Goal: Task Accomplishment & Management: Use online tool/utility

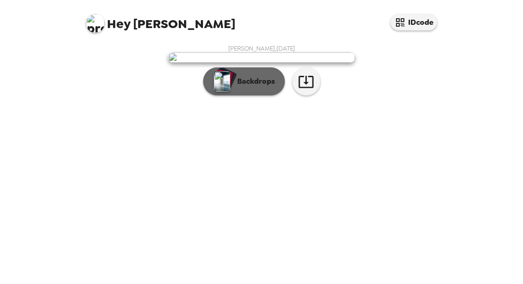
click at [247, 87] on p "Backdrops" at bounding box center [254, 81] width 43 height 11
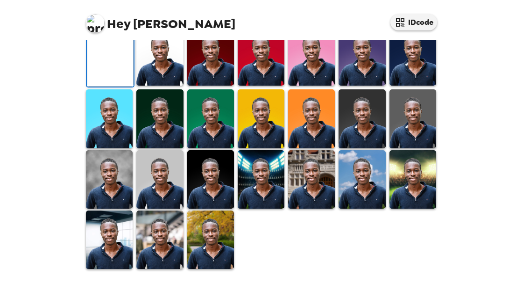
scroll to position [114, 0]
click at [168, 85] on img at bounding box center [159, 56] width 47 height 58
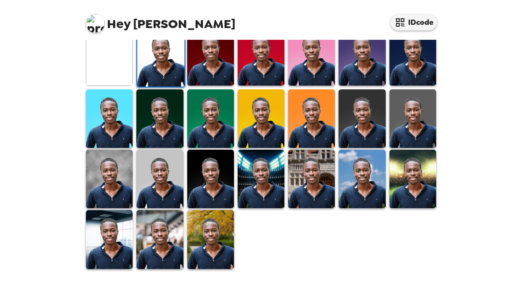
scroll to position [288, 0]
click at [119, 180] on img at bounding box center [109, 179] width 47 height 58
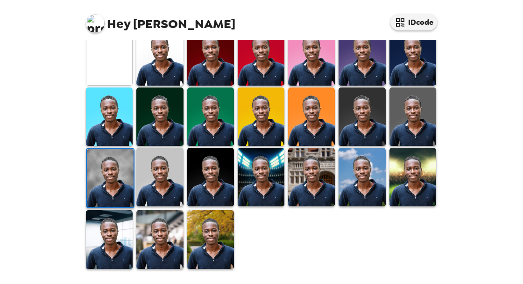
click at [164, 190] on img at bounding box center [159, 177] width 47 height 58
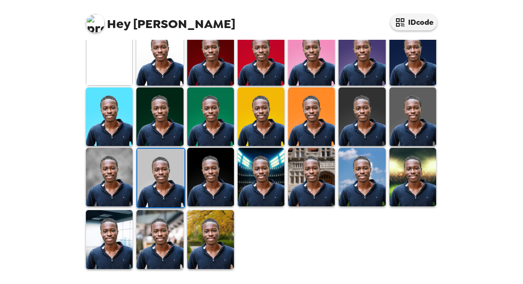
click at [125, 232] on img at bounding box center [109, 239] width 47 height 58
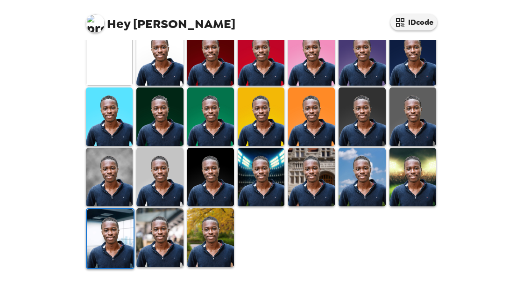
click at [110, 169] on img at bounding box center [109, 177] width 47 height 58
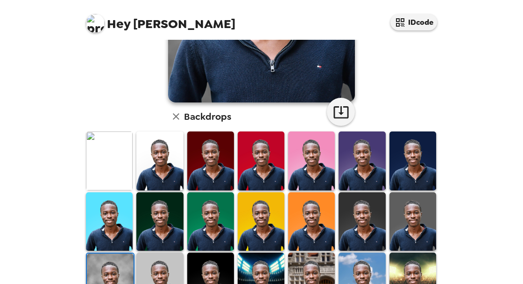
scroll to position [207, 0]
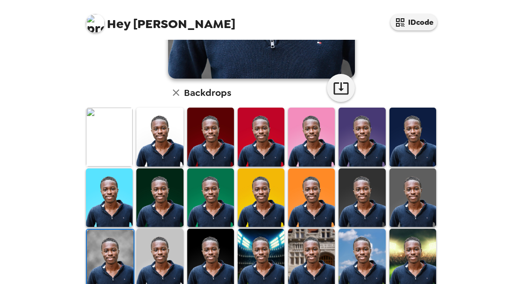
click at [149, 251] on img at bounding box center [159, 257] width 47 height 58
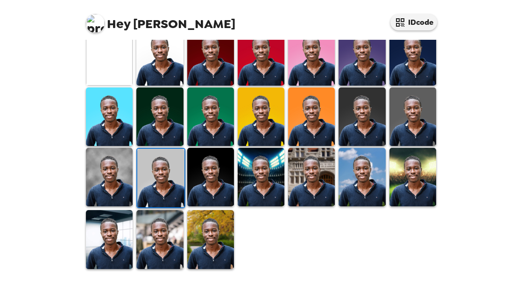
scroll to position [288, 0]
click at [312, 172] on img at bounding box center [311, 177] width 47 height 58
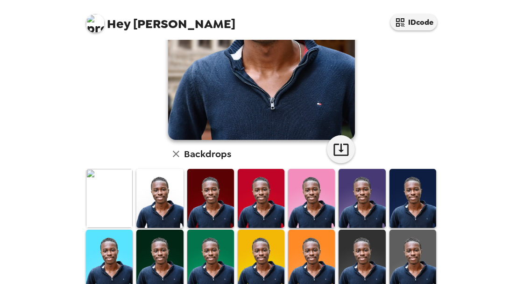
scroll to position [158, 0]
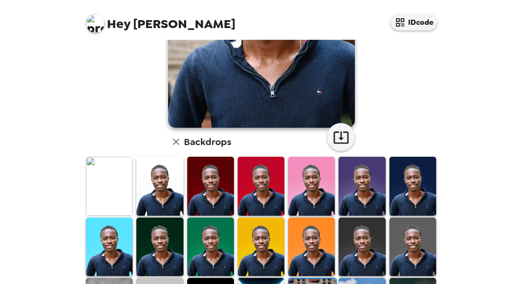
click at [209, 182] on img at bounding box center [210, 186] width 47 height 58
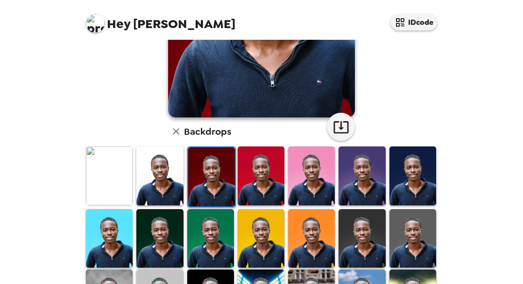
scroll to position [183, 0]
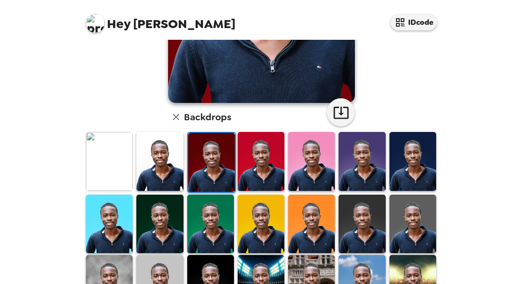
click at [165, 219] on img at bounding box center [159, 223] width 47 height 58
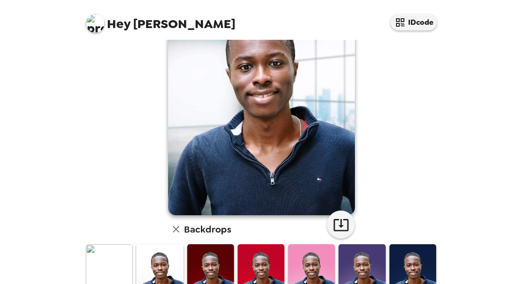
scroll to position [131, 0]
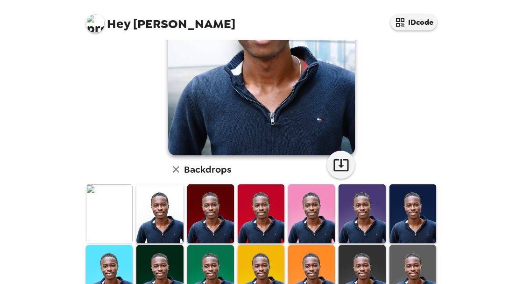
click at [150, 203] on img at bounding box center [159, 213] width 47 height 58
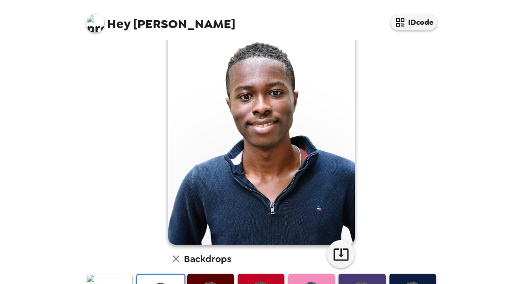
scroll to position [85, 0]
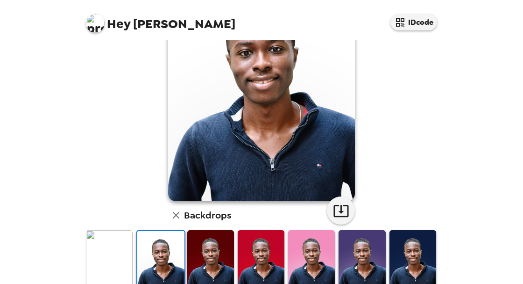
click at [91, 256] on img at bounding box center [109, 259] width 47 height 58
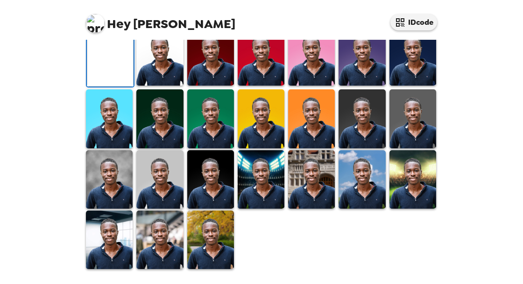
scroll to position [263, 0]
click at [157, 208] on img at bounding box center [159, 179] width 47 height 58
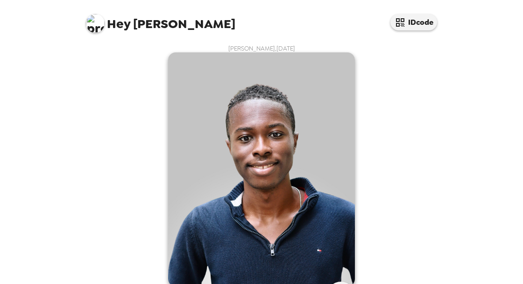
scroll to position [0, 0]
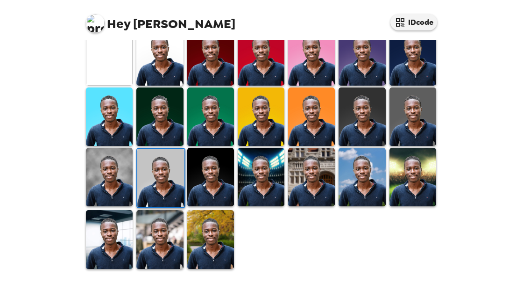
click at [104, 185] on img at bounding box center [109, 177] width 47 height 58
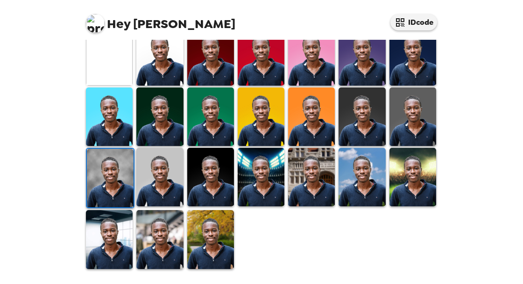
scroll to position [286, 0]
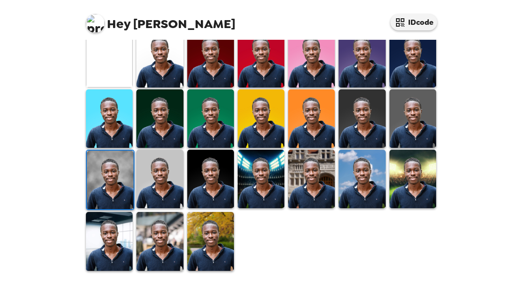
click at [149, 231] on img at bounding box center [159, 241] width 47 height 58
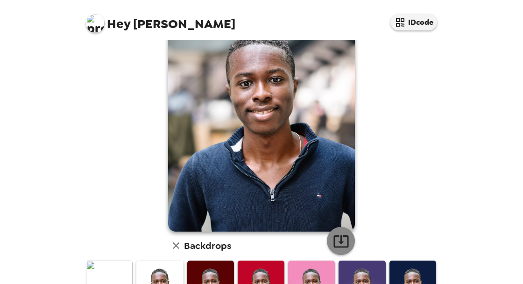
scroll to position [57, 0]
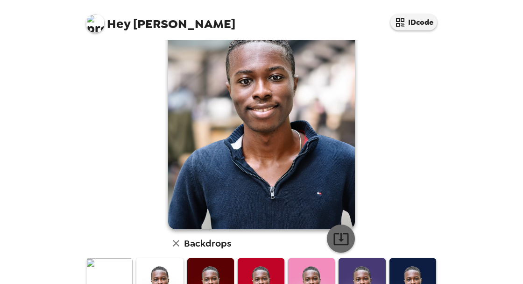
click at [341, 240] on icon "button" at bounding box center [341, 239] width 15 height 12
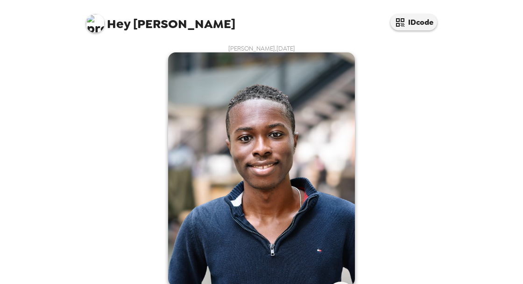
scroll to position [0, 0]
